Goal: Check status: Check status

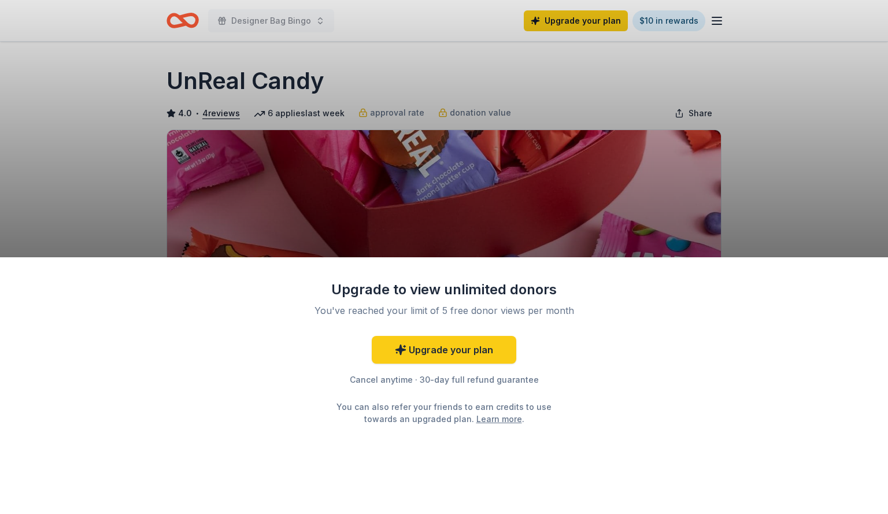
click at [719, 25] on div "Upgrade to view unlimited donors You've reached your limit of 5 free donor view…" at bounding box center [444, 257] width 888 height 514
click at [774, 202] on div "Upgrade to view unlimited donors You've reached your limit of 5 free donor view…" at bounding box center [444, 257] width 888 height 514
click at [266, 12] on div "Upgrade to view unlimited donors You've reached your limit of 5 free donor view…" at bounding box center [444, 257] width 888 height 514
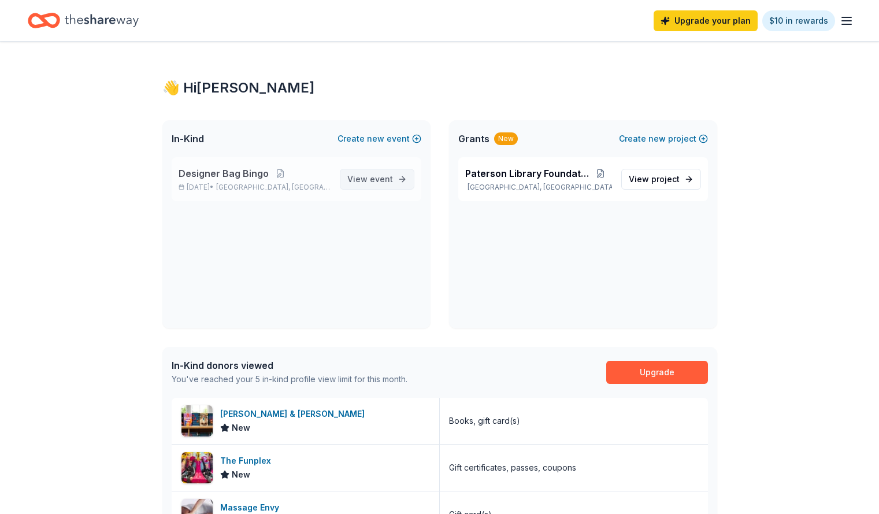
click at [350, 183] on span "View event" at bounding box center [370, 179] width 46 height 14
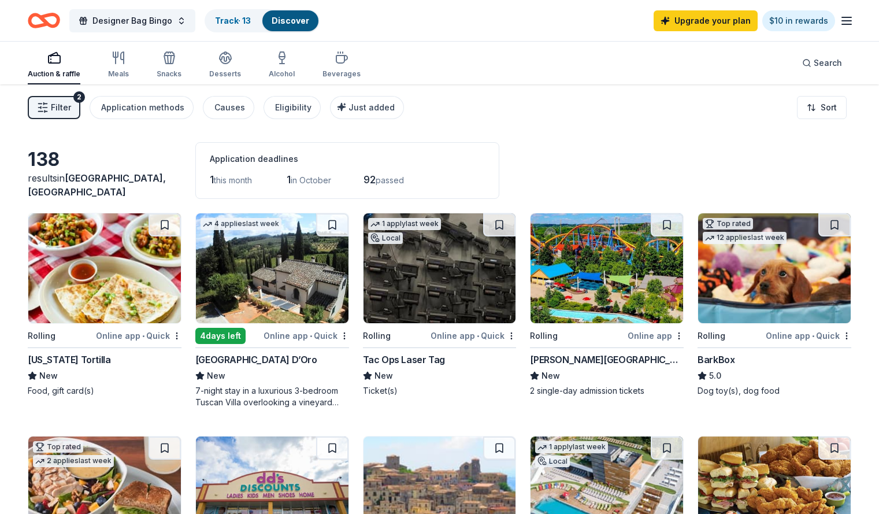
click at [840, 23] on icon "button" at bounding box center [847, 21] width 14 height 14
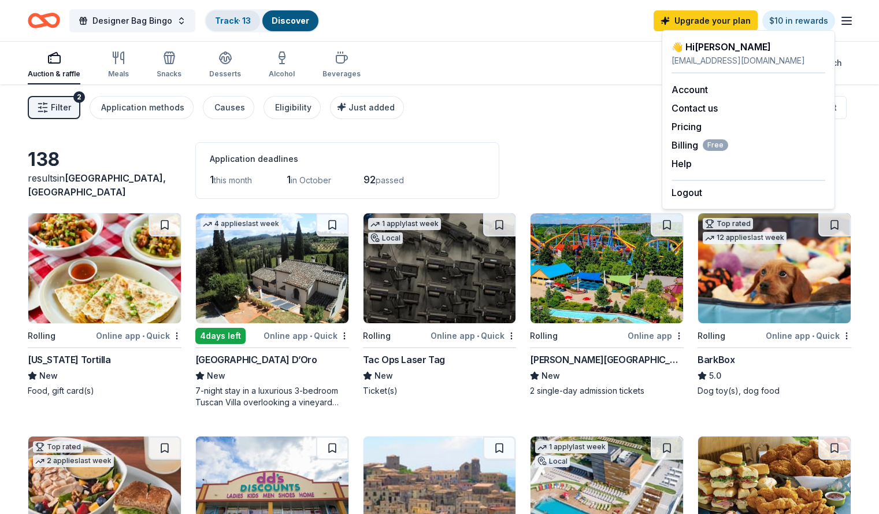
click at [256, 14] on div "Track · 13" at bounding box center [233, 20] width 54 height 21
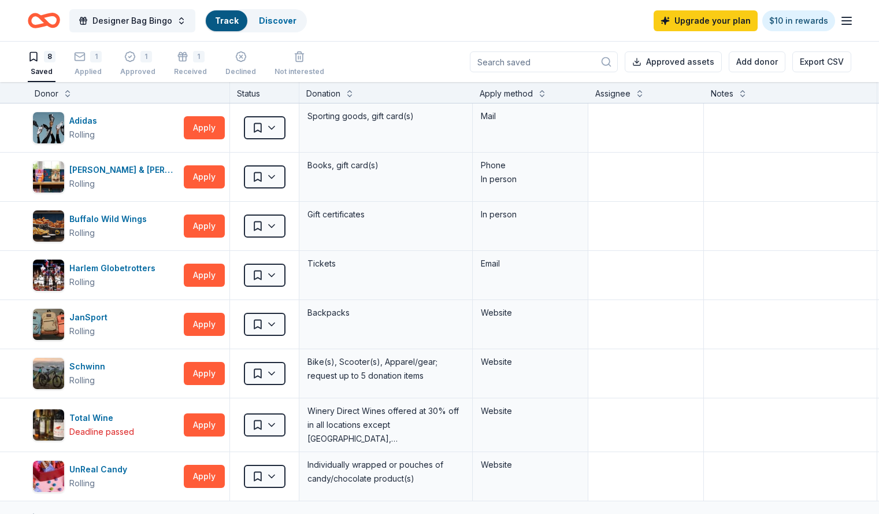
scroll to position [1, 0]
click at [247, 24] on div "Track" at bounding box center [227, 20] width 42 height 21
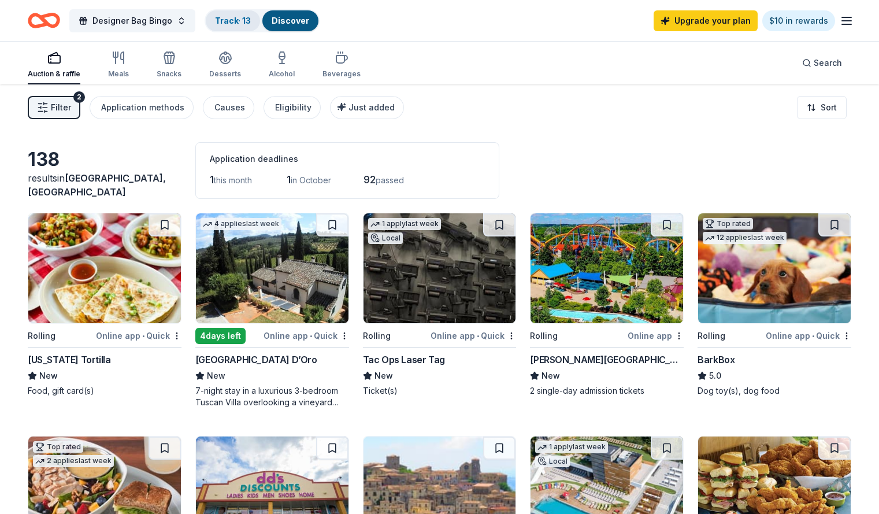
click at [250, 26] on div "Track · 13" at bounding box center [233, 20] width 54 height 21
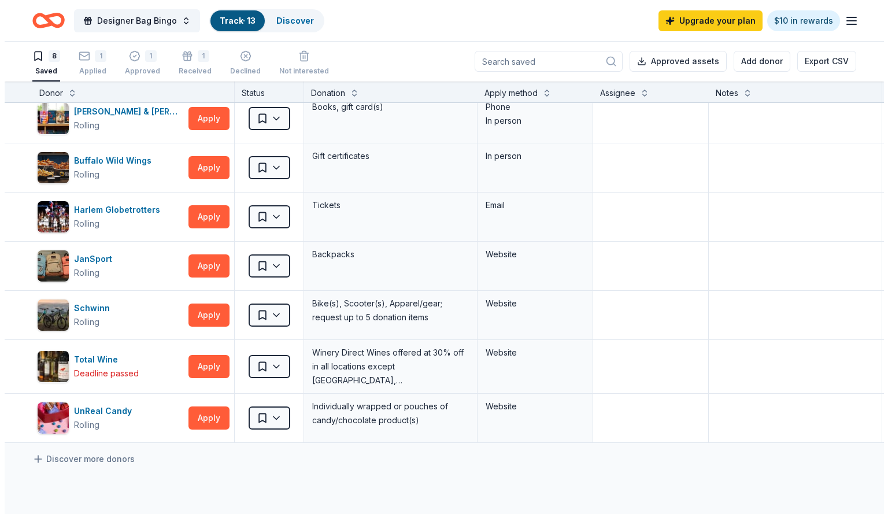
scroll to position [55, 0]
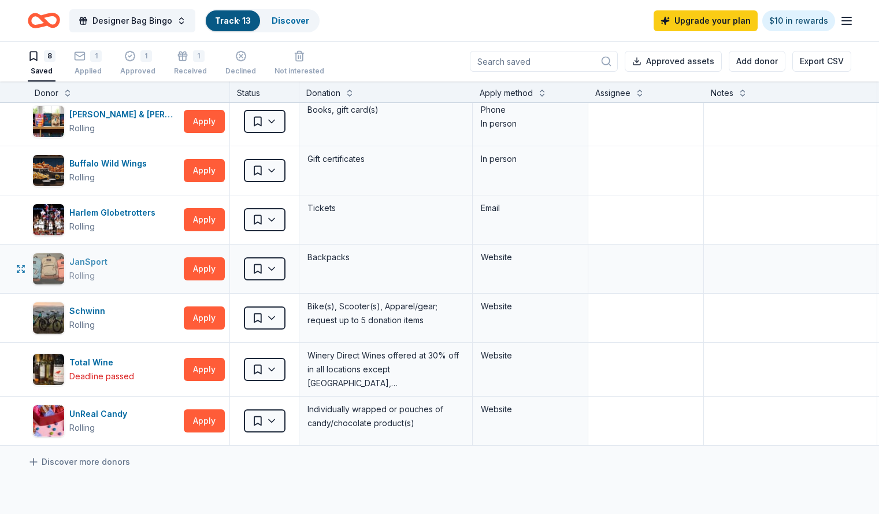
click at [112, 259] on div "JanSport" at bounding box center [90, 262] width 43 height 14
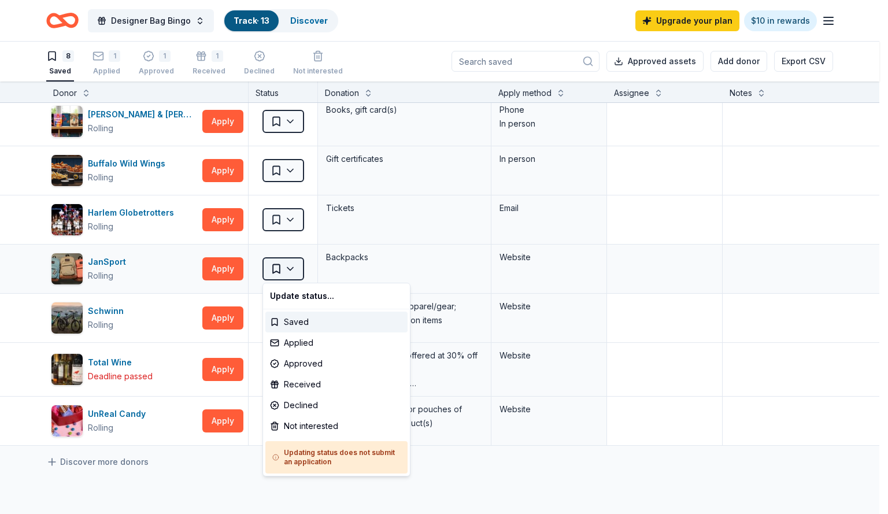
click at [295, 267] on html "Designer Bag Bingo Track · 13 Discover Upgrade your plan $10 in rewards 8 Saved…" at bounding box center [444, 256] width 888 height 514
click at [306, 340] on div "Applied" at bounding box center [336, 342] width 142 height 21
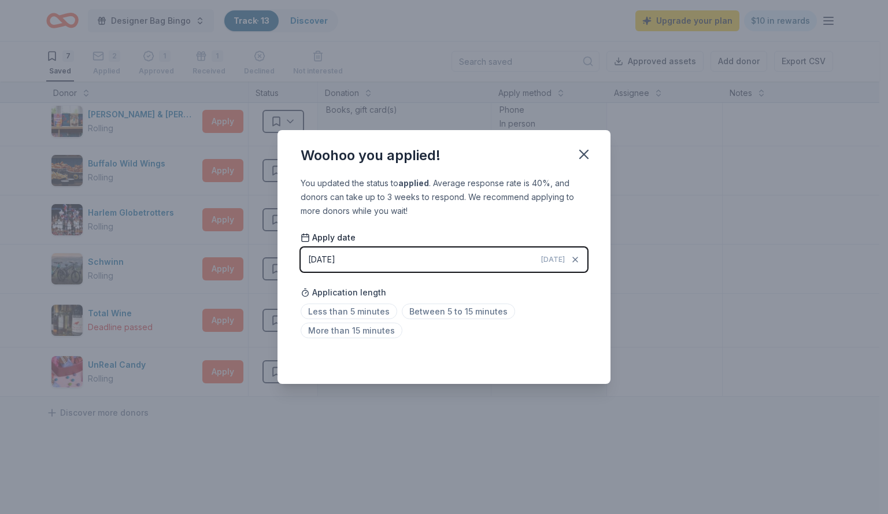
click at [556, 259] on span "Today" at bounding box center [553, 259] width 24 height 9
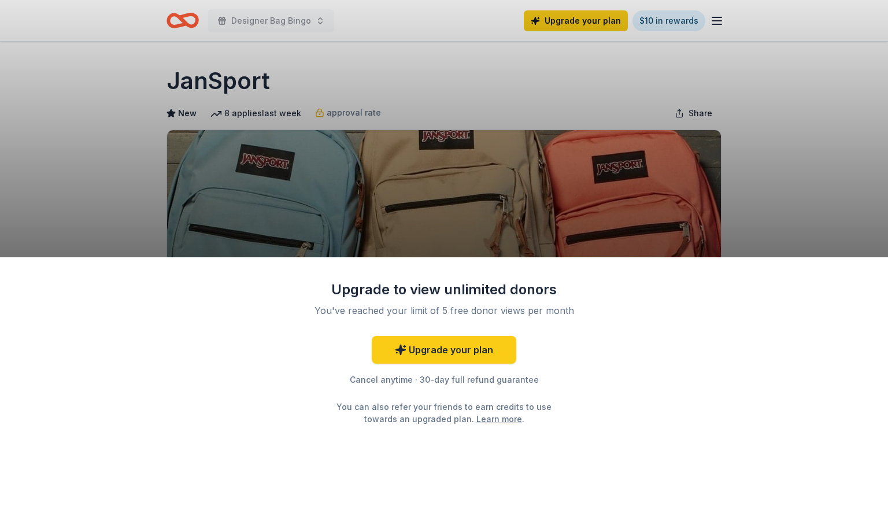
click at [687, 21] on div "Upgrade to view unlimited donors You've reached your limit of 5 free donor view…" at bounding box center [444, 257] width 888 height 514
